Goal: Information Seeking & Learning: Find specific page/section

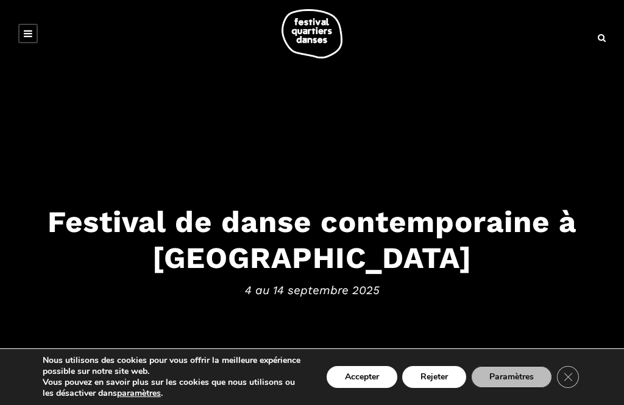
scroll to position [9, 0]
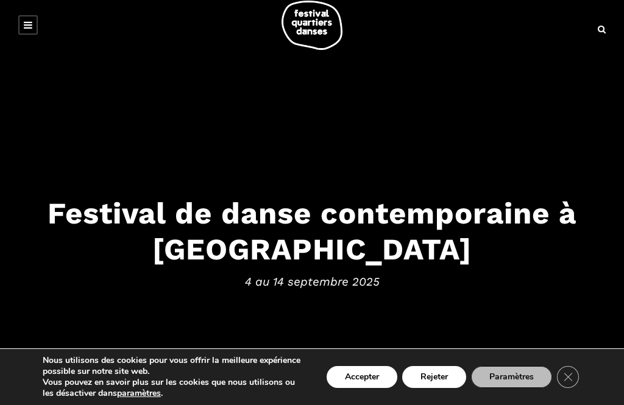
click at [437, 388] on button "Rejeter" at bounding box center [434, 377] width 64 height 22
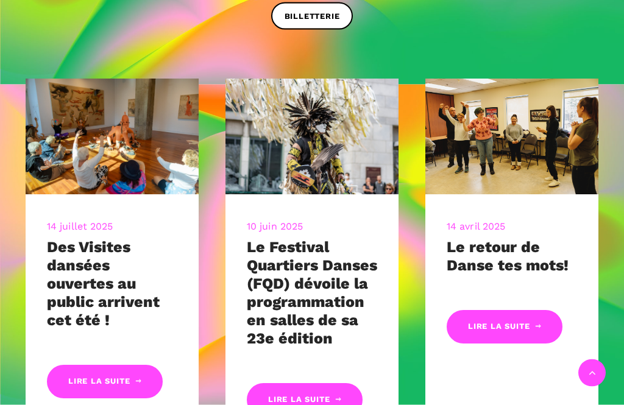
scroll to position [437, 0]
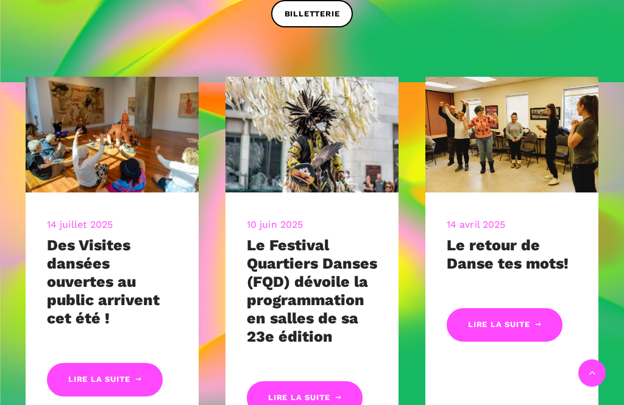
click at [85, 363] on link "Lire la suite" at bounding box center [105, 380] width 116 height 34
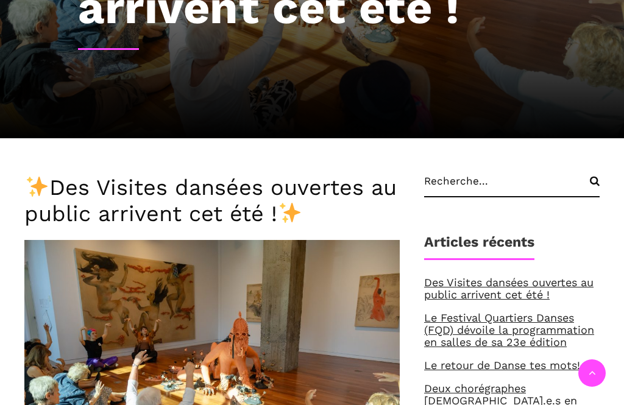
scroll to position [254, 0]
click at [461, 189] on input "search" at bounding box center [512, 186] width 176 height 23
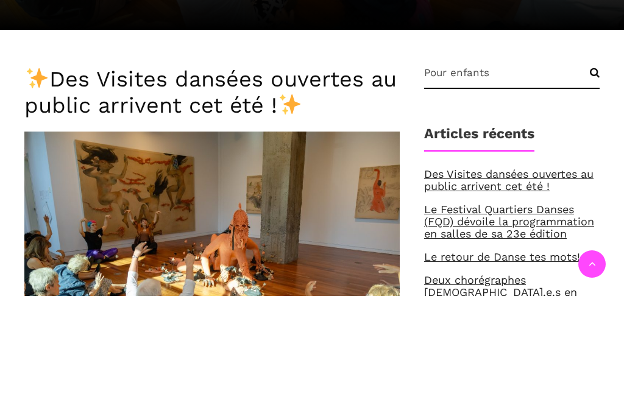
type input "Pour enfants"
click at [593, 176] on input "Search" at bounding box center [584, 187] width 31 height 23
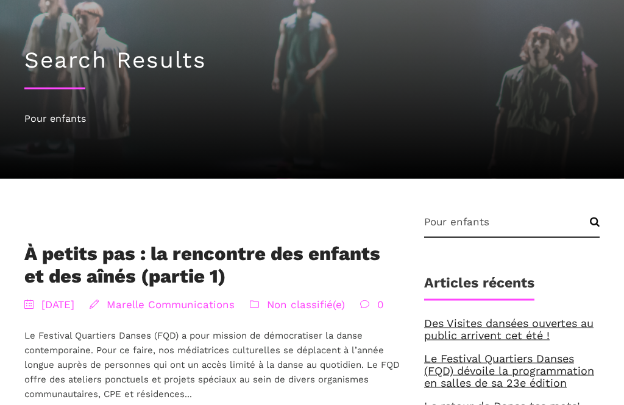
scroll to position [78, 0]
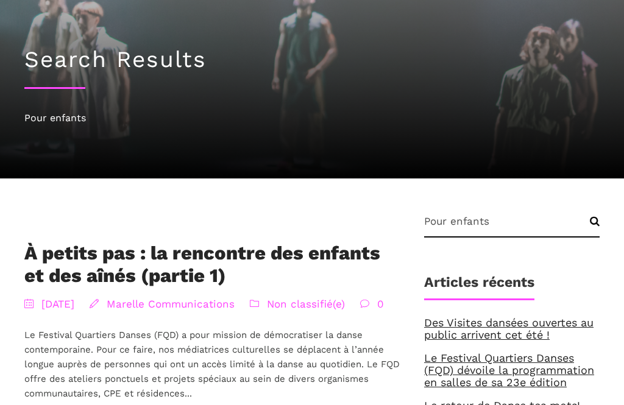
click at [530, 405] on link "Le retour de Danse tes mots!" at bounding box center [502, 405] width 156 height 13
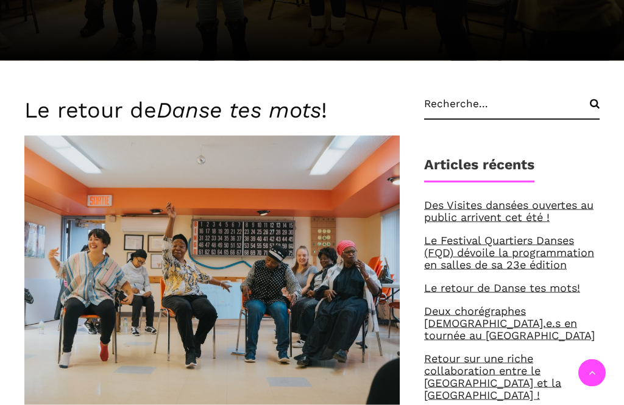
scroll to position [278, 0]
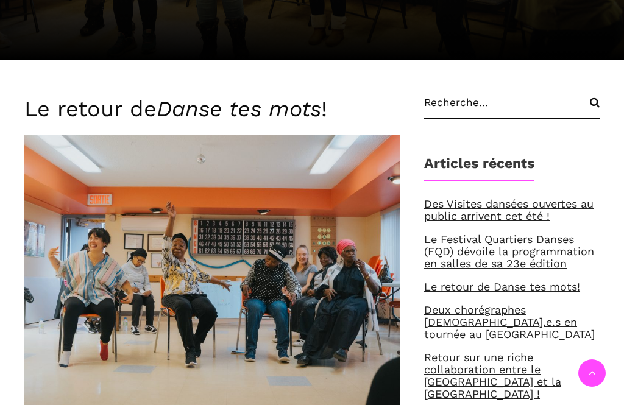
click at [493, 212] on link "Des Visites dansées ouvertes au public arrivent cet été !" at bounding box center [508, 210] width 169 height 25
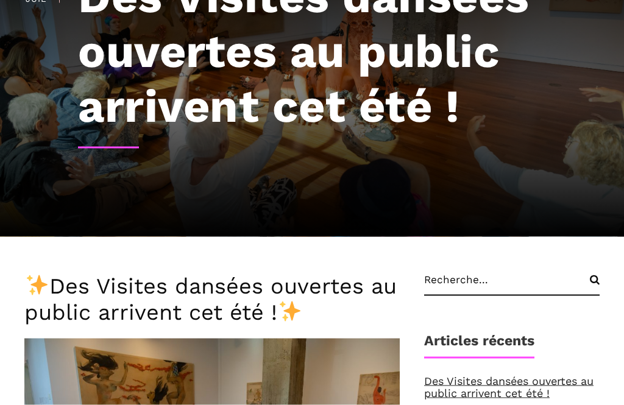
scroll to position [155, 0]
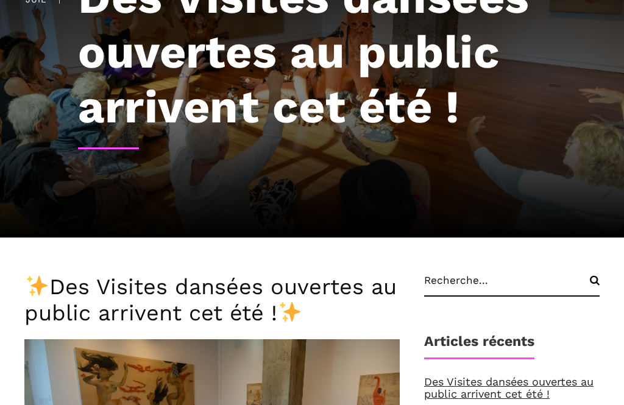
click at [454, 287] on input "search" at bounding box center [512, 285] width 176 height 23
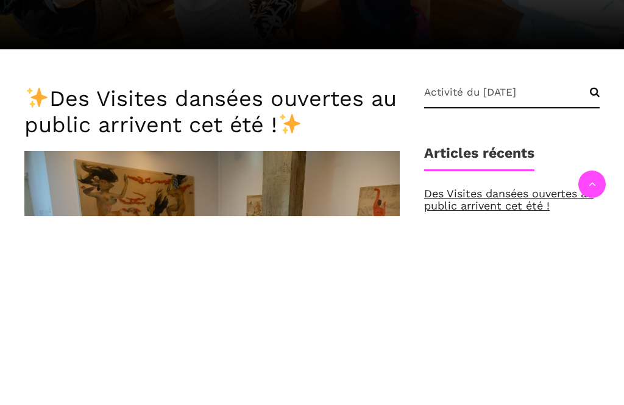
type input "Activité du [DATE]"
click at [584, 275] on input "Search" at bounding box center [584, 286] width 31 height 23
